Goal: Transaction & Acquisition: Purchase product/service

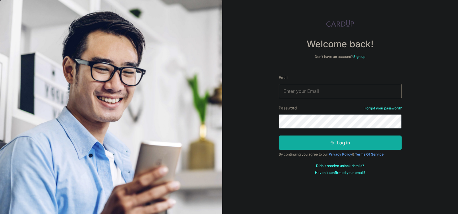
type input "mnwong3008@gmail.com"
click at [330, 147] on button "Log in" at bounding box center [340, 142] width 123 height 14
click at [327, 144] on button "Log in" at bounding box center [340, 142] width 123 height 14
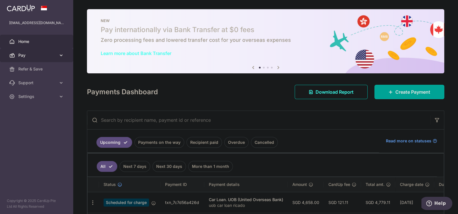
click at [26, 54] on span "Pay" at bounding box center [37, 55] width 38 height 6
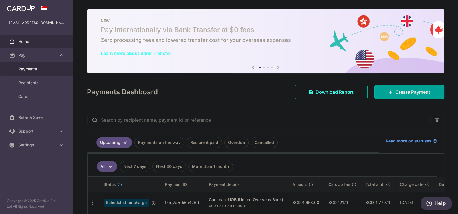
click at [26, 69] on span "Payments" at bounding box center [37, 69] width 38 height 6
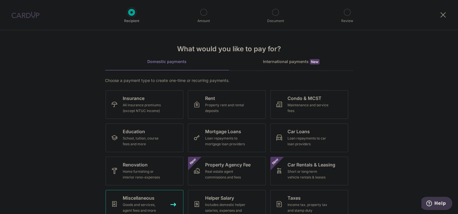
scroll to position [42, 0]
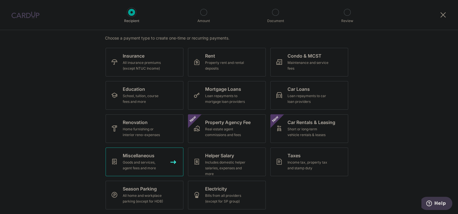
click at [153, 162] on div "Goods and services, agent fees and more" at bounding box center [143, 164] width 41 height 11
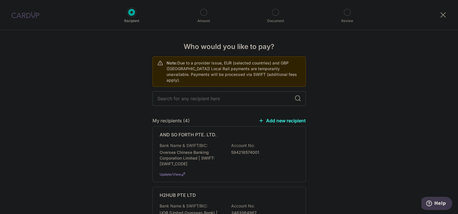
click at [291, 118] on link "Add new recipient" at bounding box center [282, 121] width 47 height 6
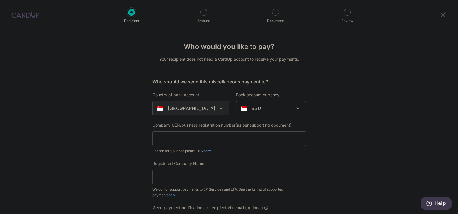
click at [442, 14] on icon at bounding box center [443, 14] width 7 height 7
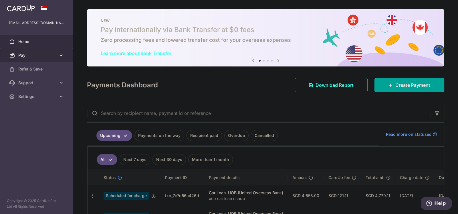
click at [28, 53] on span "Pay" at bounding box center [37, 55] width 38 height 6
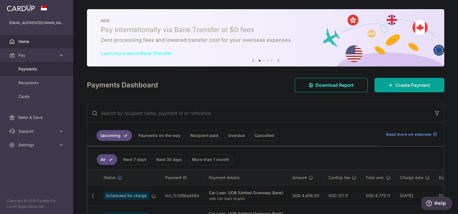
click at [27, 71] on span "Payments" at bounding box center [37, 69] width 38 height 6
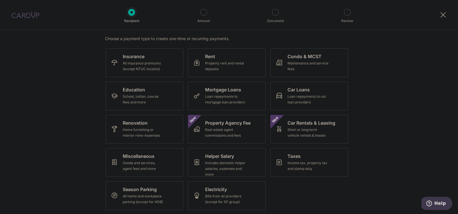
scroll to position [42, 0]
click at [133, 164] on div "Goods and services, agent fees and more" at bounding box center [143, 164] width 41 height 11
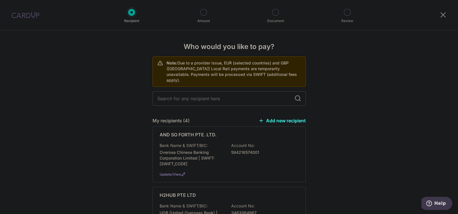
click at [273, 118] on link "Add new recipient" at bounding box center [282, 121] width 47 height 6
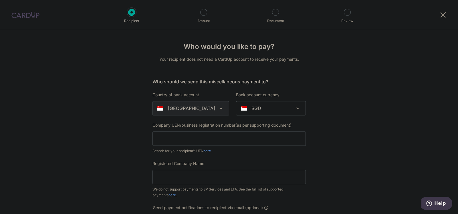
scroll to position [28, 0]
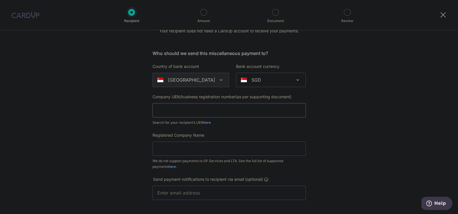
click at [193, 110] on input "text" at bounding box center [228, 110] width 153 height 14
click at [102, 109] on div "Who would you like to pay? Your recipient does not need a CardUp account to rec…" at bounding box center [229, 179] width 458 height 355
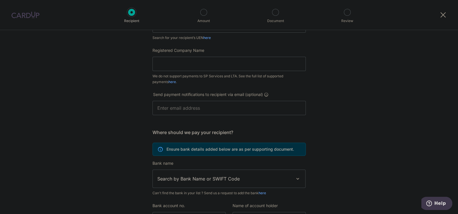
scroll to position [114, 0]
click at [168, 80] on link "here" at bounding box center [171, 80] width 7 height 4
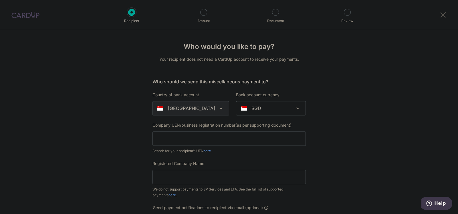
click at [443, 15] on icon at bounding box center [443, 14] width 7 height 7
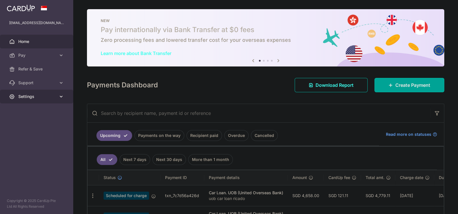
click at [32, 98] on span "Settings" at bounding box center [37, 97] width 38 height 6
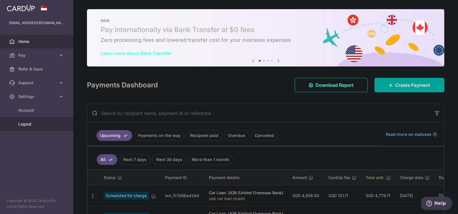
click at [25, 124] on span "Logout" at bounding box center [37, 124] width 38 height 6
